Goal: Transaction & Acquisition: Purchase product/service

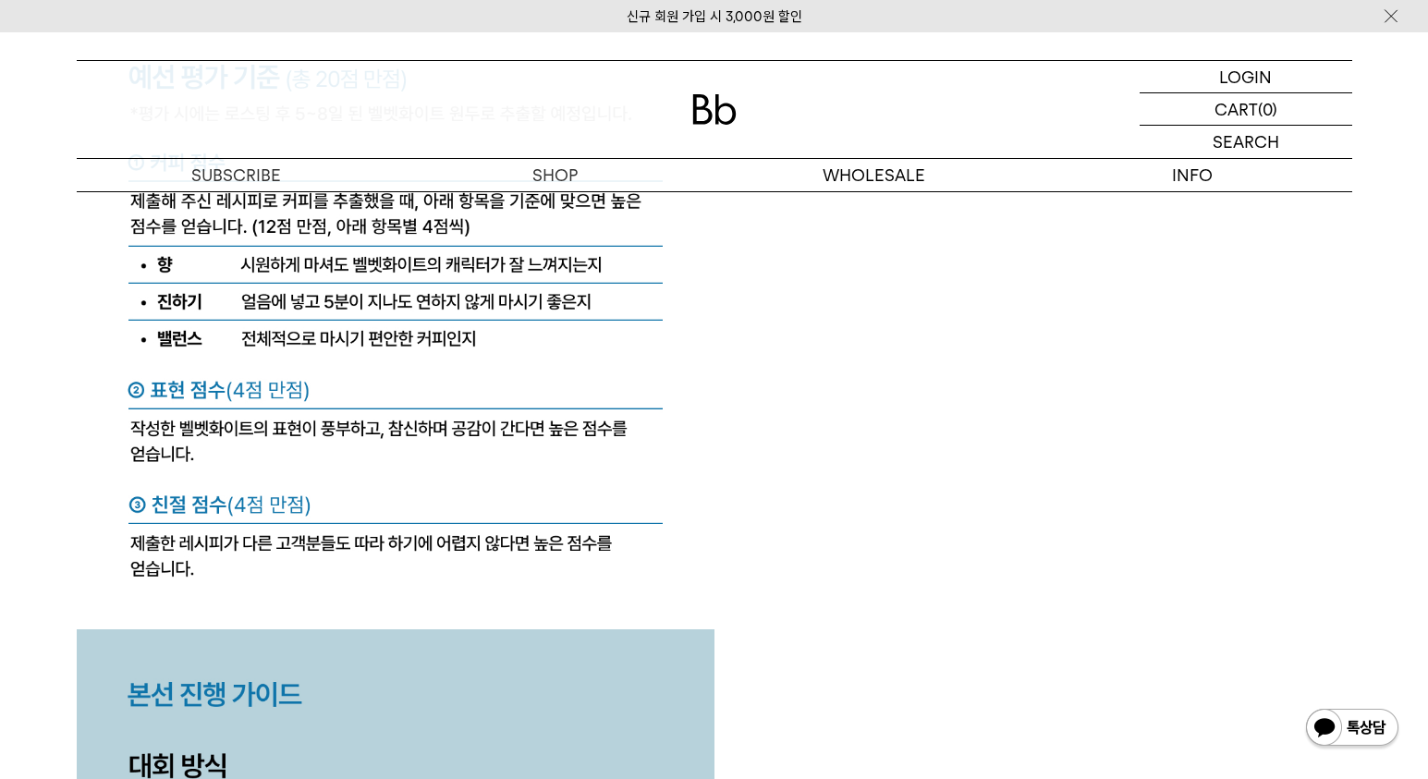
scroll to position [8337, 0]
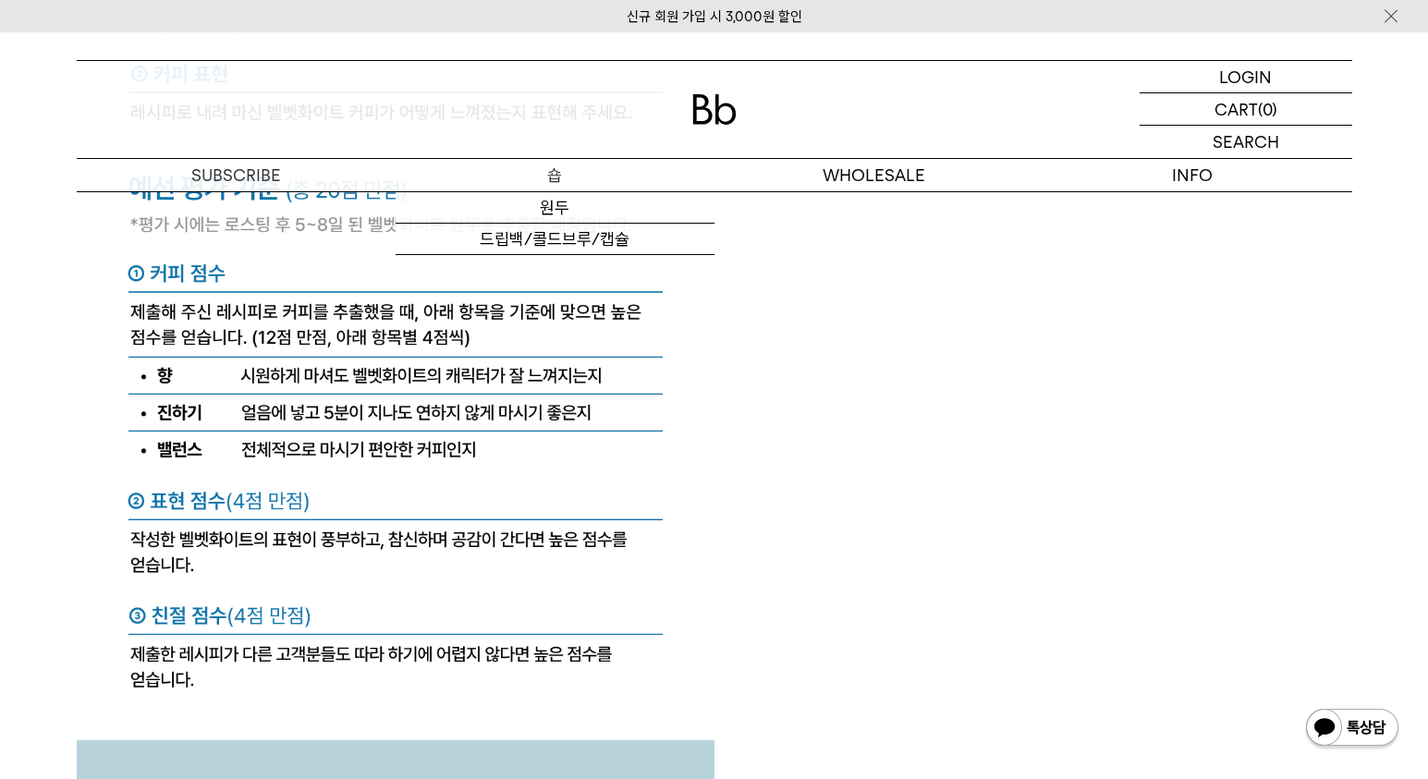
click at [573, 177] on p "숍" at bounding box center [555, 175] width 319 height 32
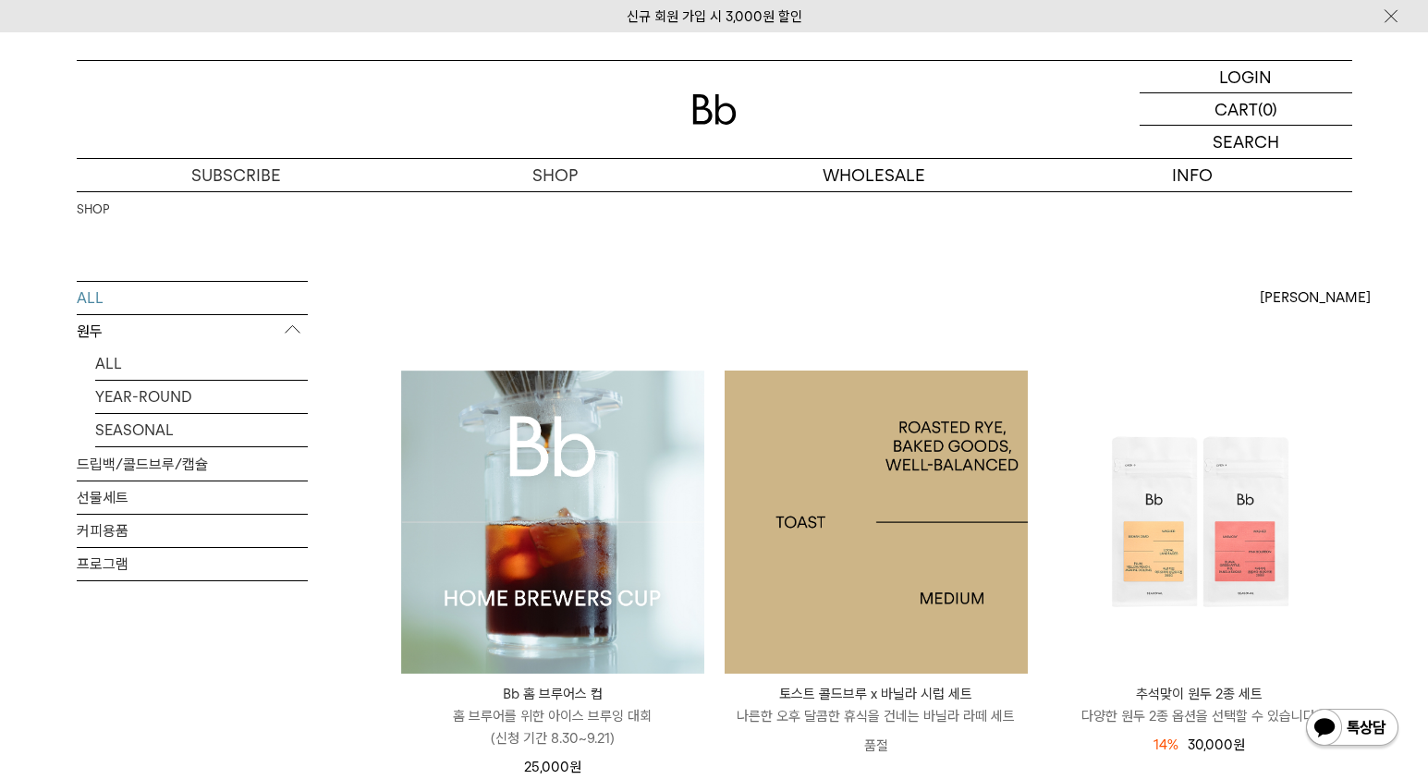
click at [850, 451] on img at bounding box center [876, 522] width 303 height 303
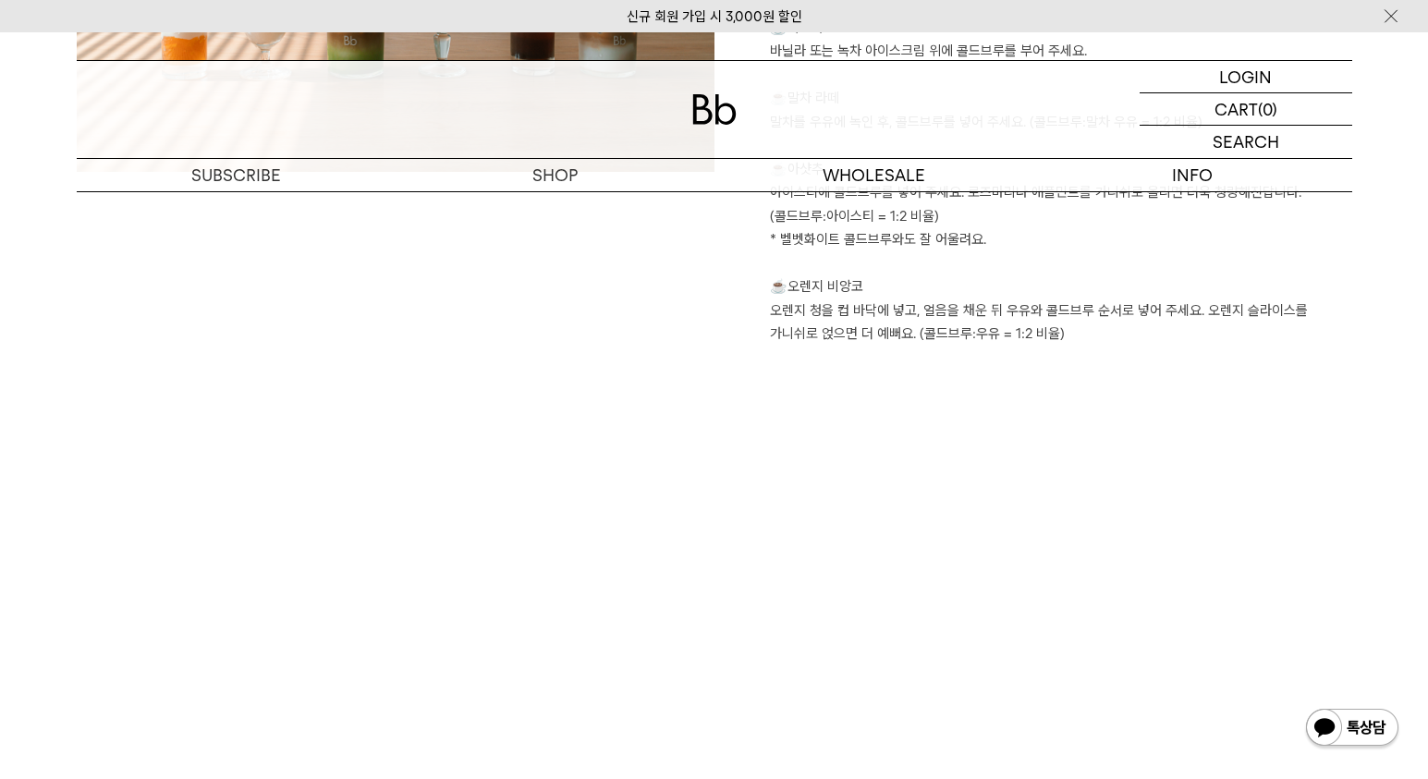
scroll to position [2730, 0]
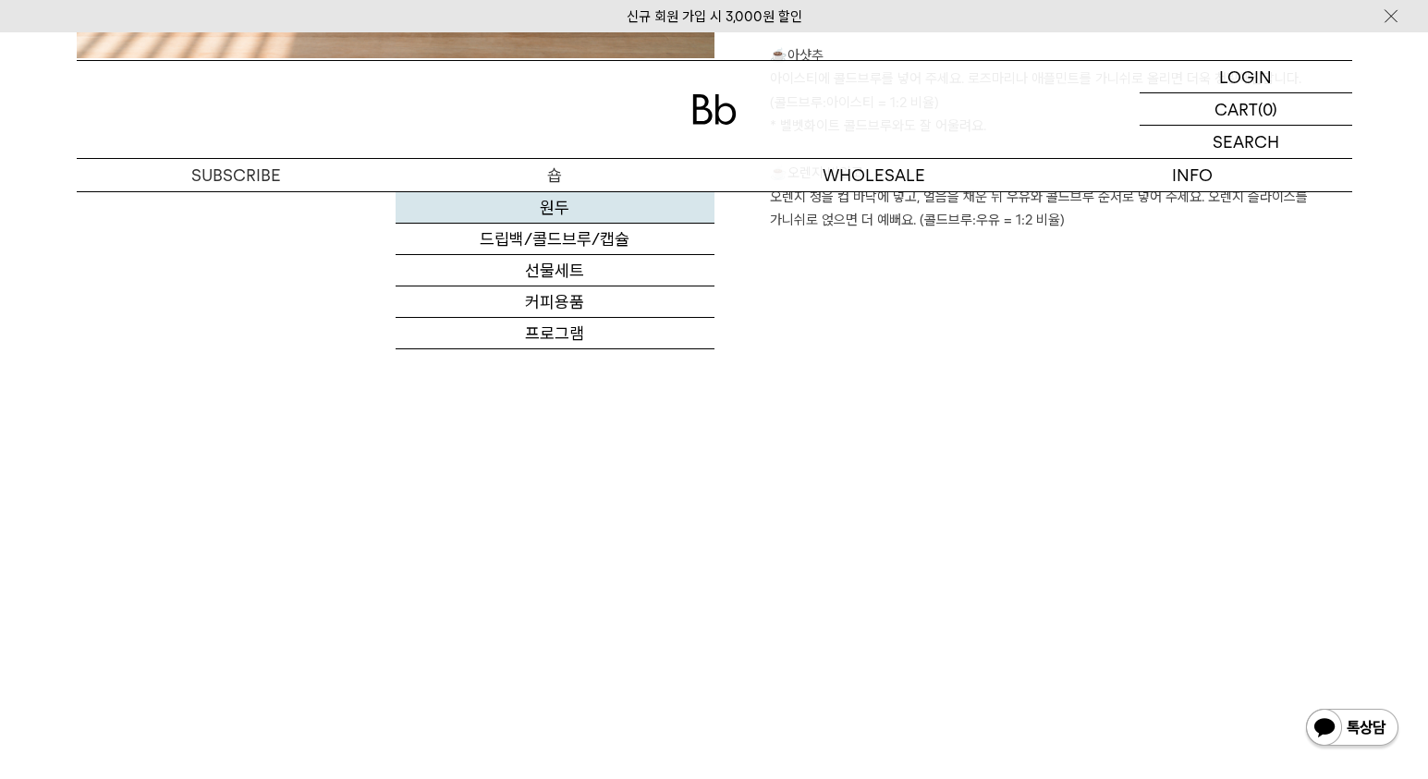
click at [552, 211] on link "원두" at bounding box center [555, 207] width 319 height 31
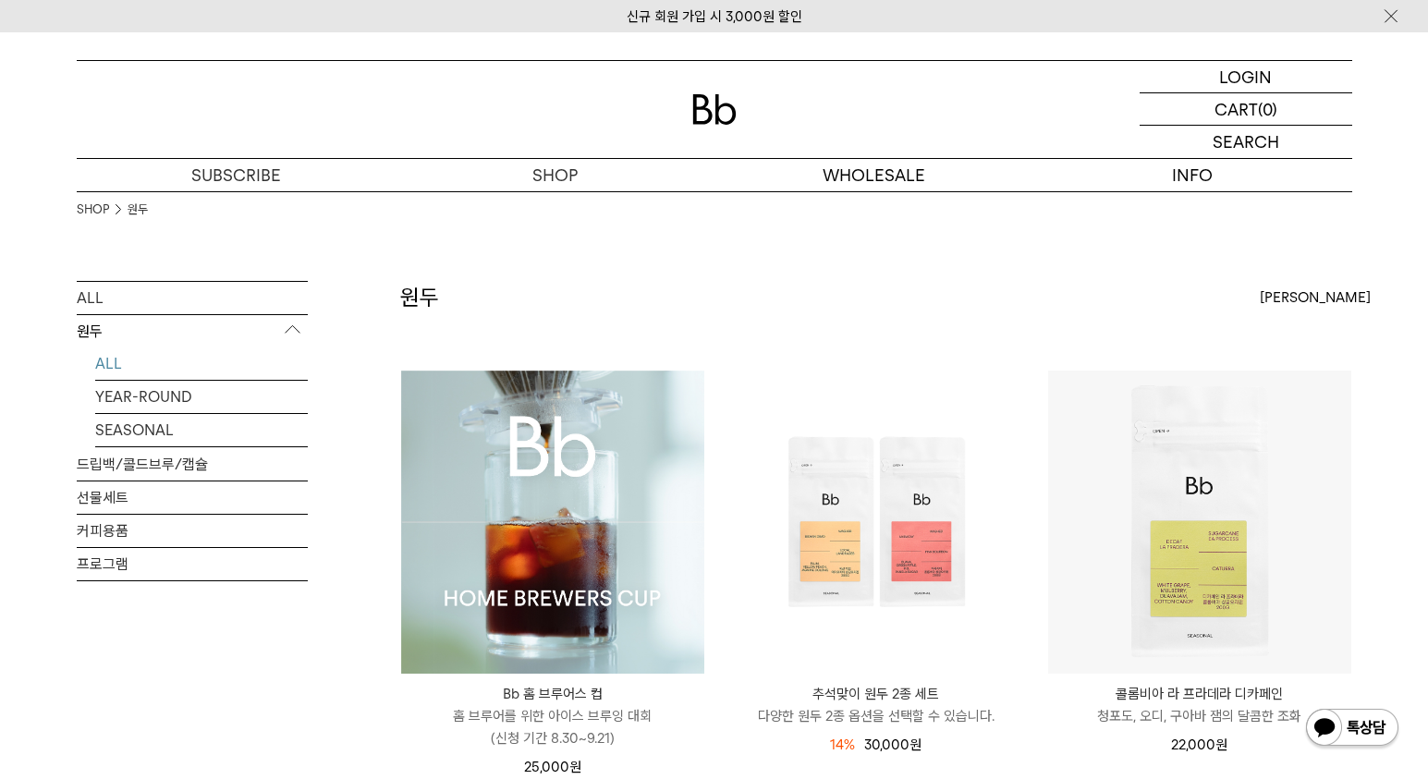
click at [663, 471] on img at bounding box center [552, 522] width 303 height 303
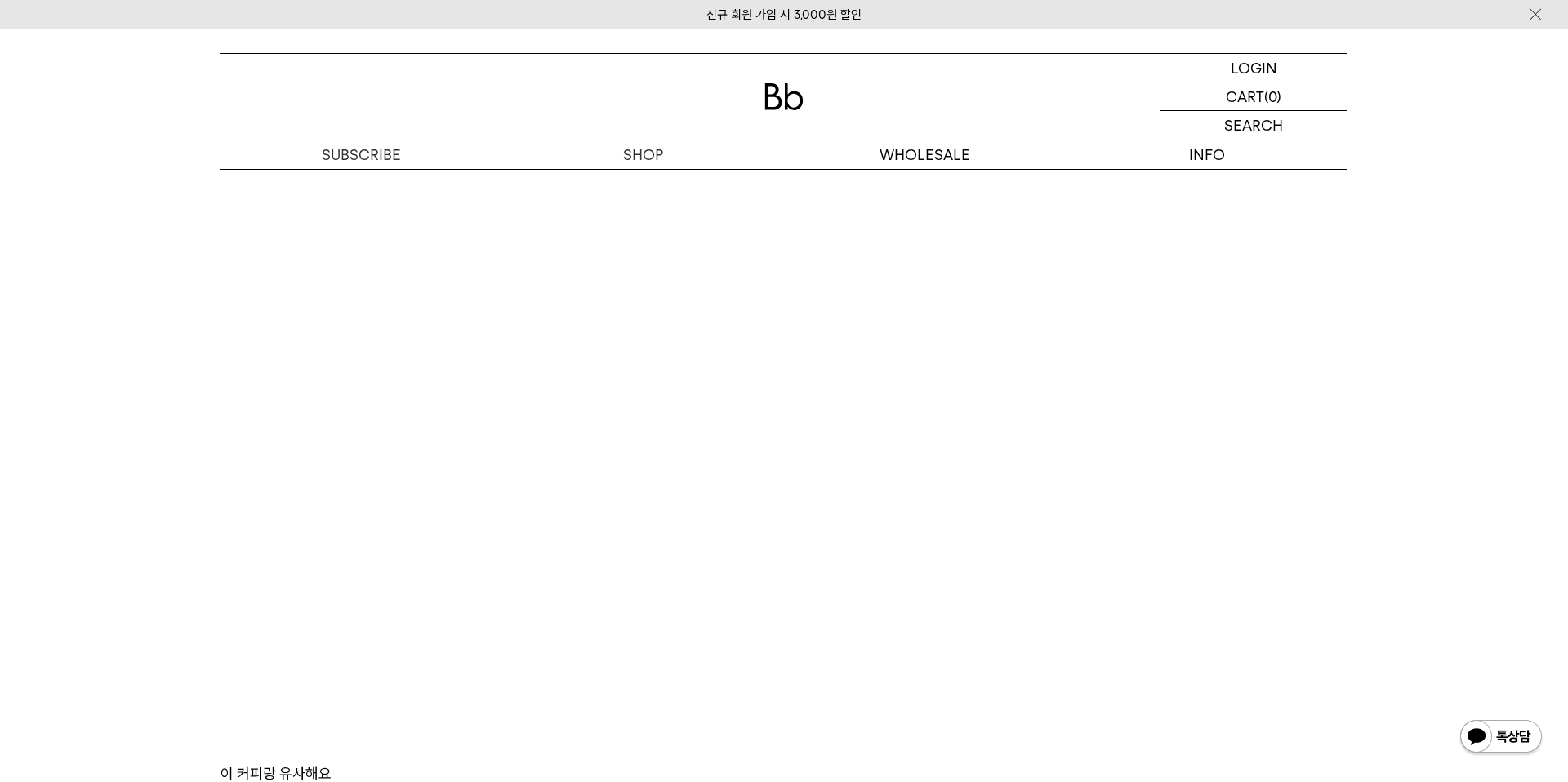
scroll to position [10046, 0]
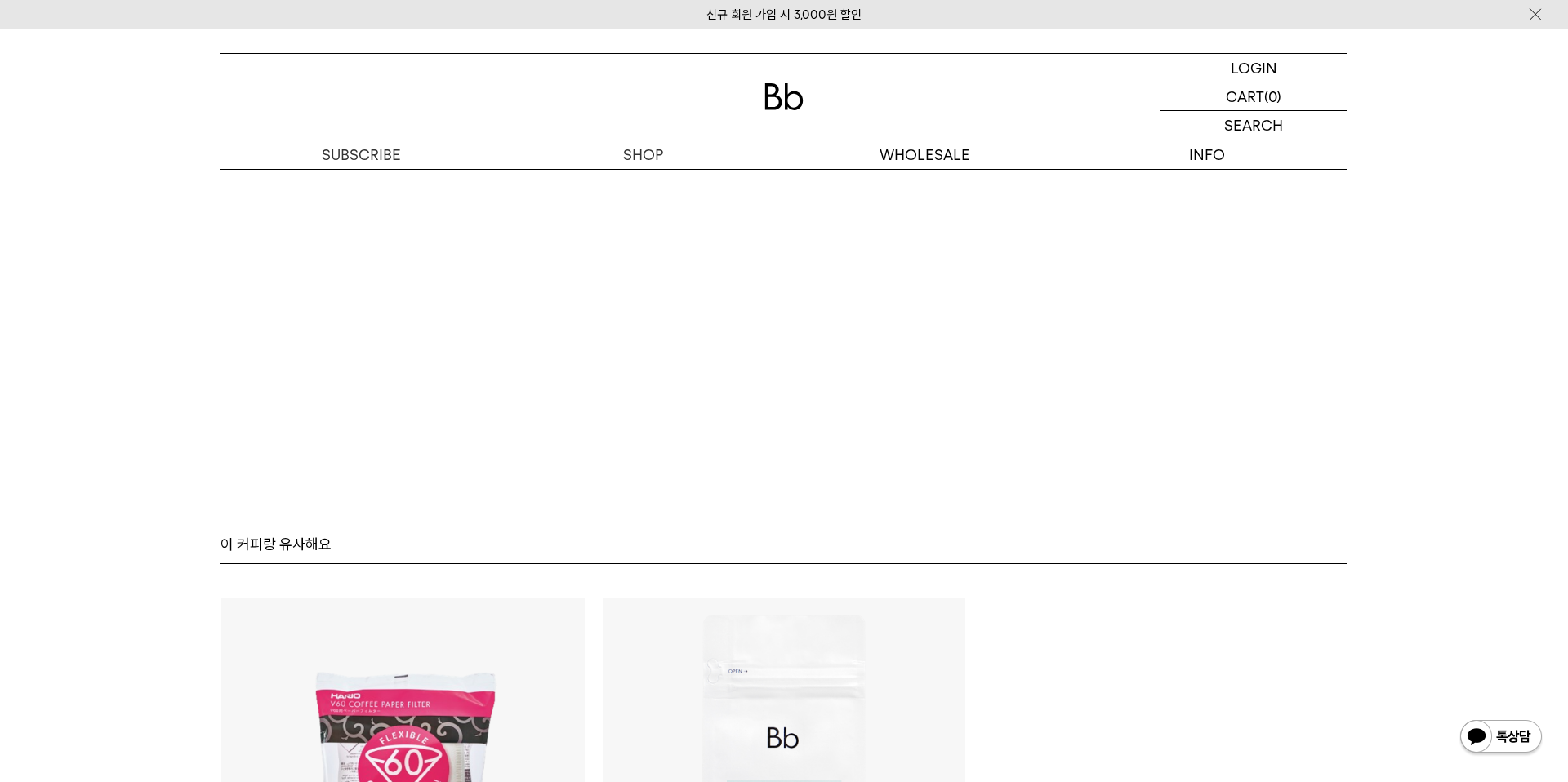
scroll to position [10071, 0]
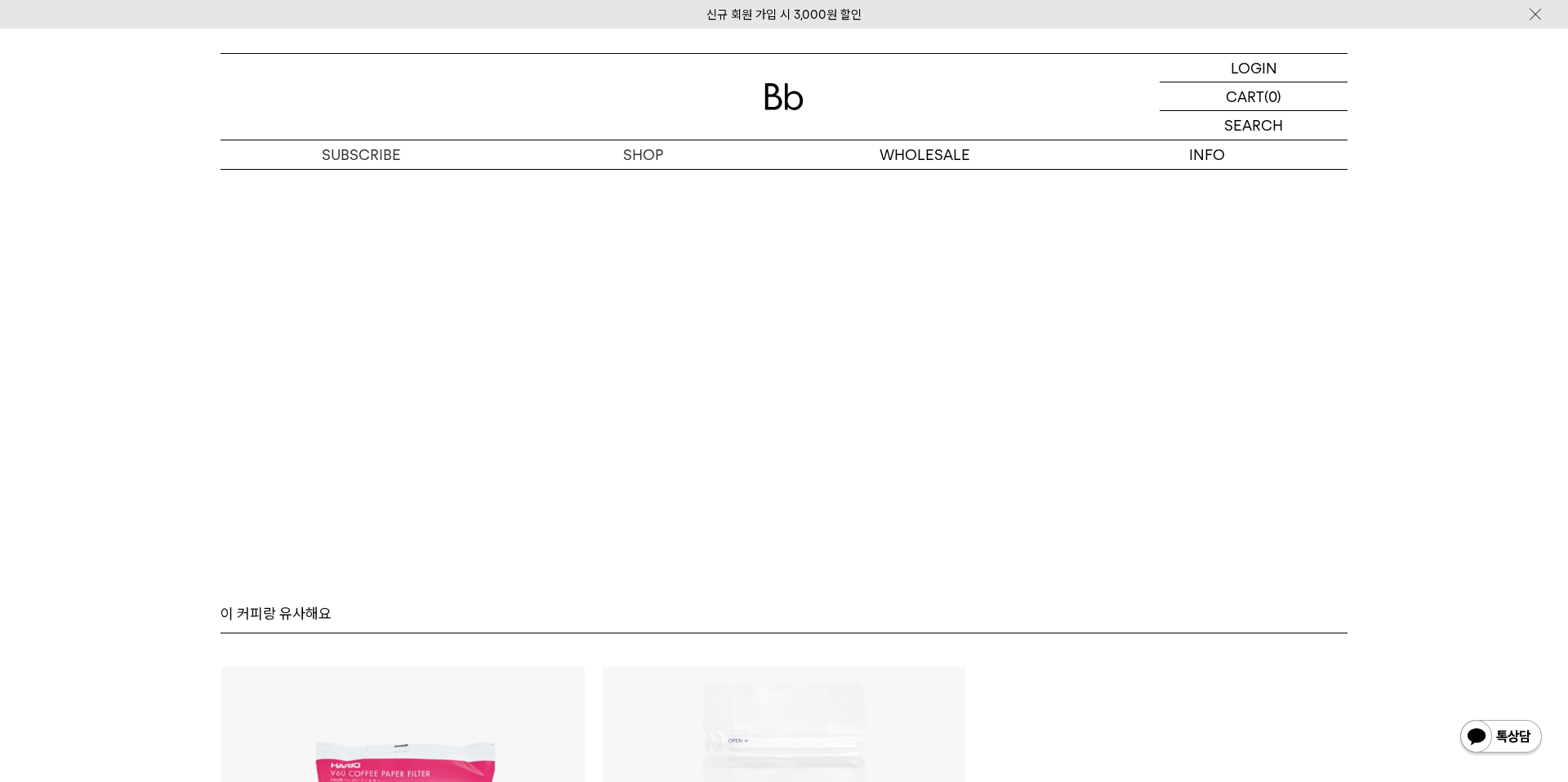
scroll to position [9701, 0]
